Goal: Task Accomplishment & Management: Use online tool/utility

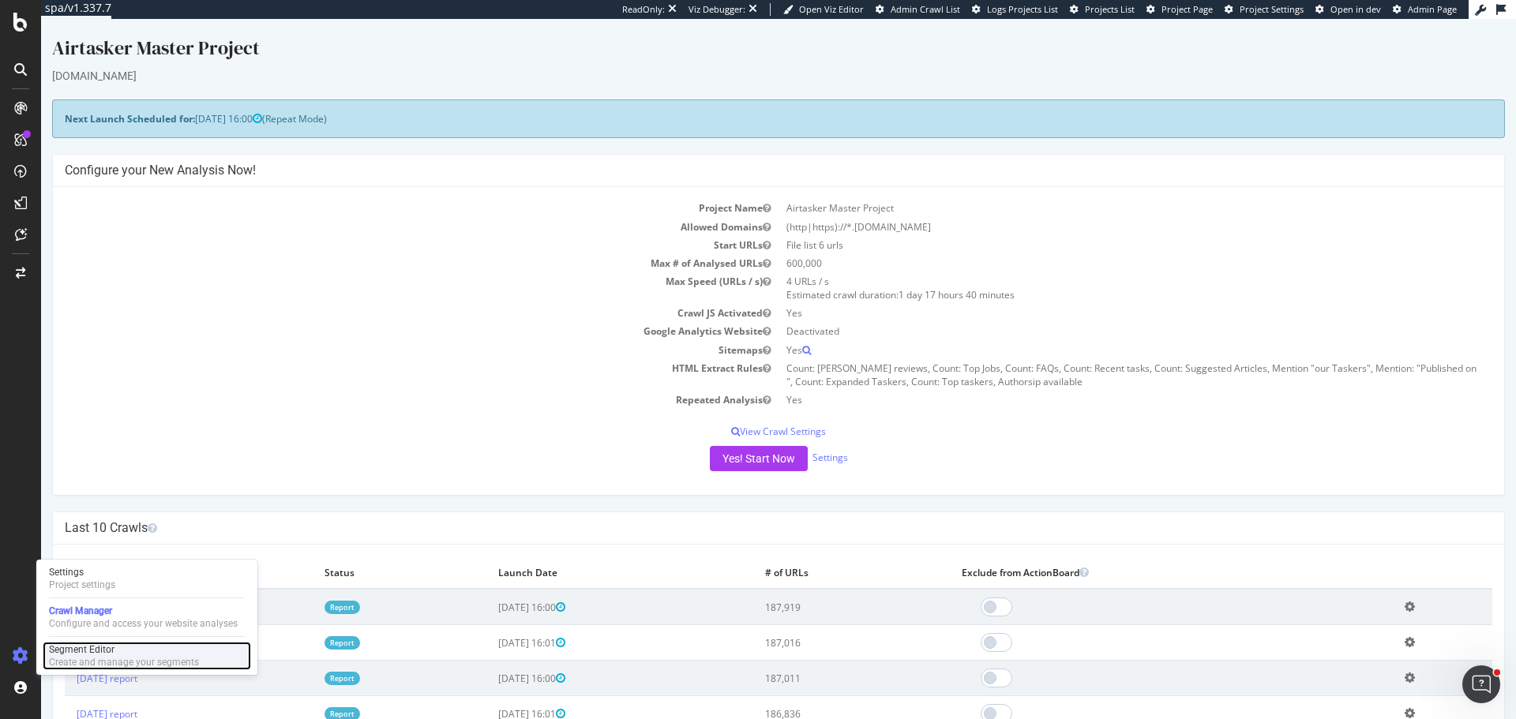
click at [84, 653] on div "Segment Editor" at bounding box center [124, 649] width 150 height 13
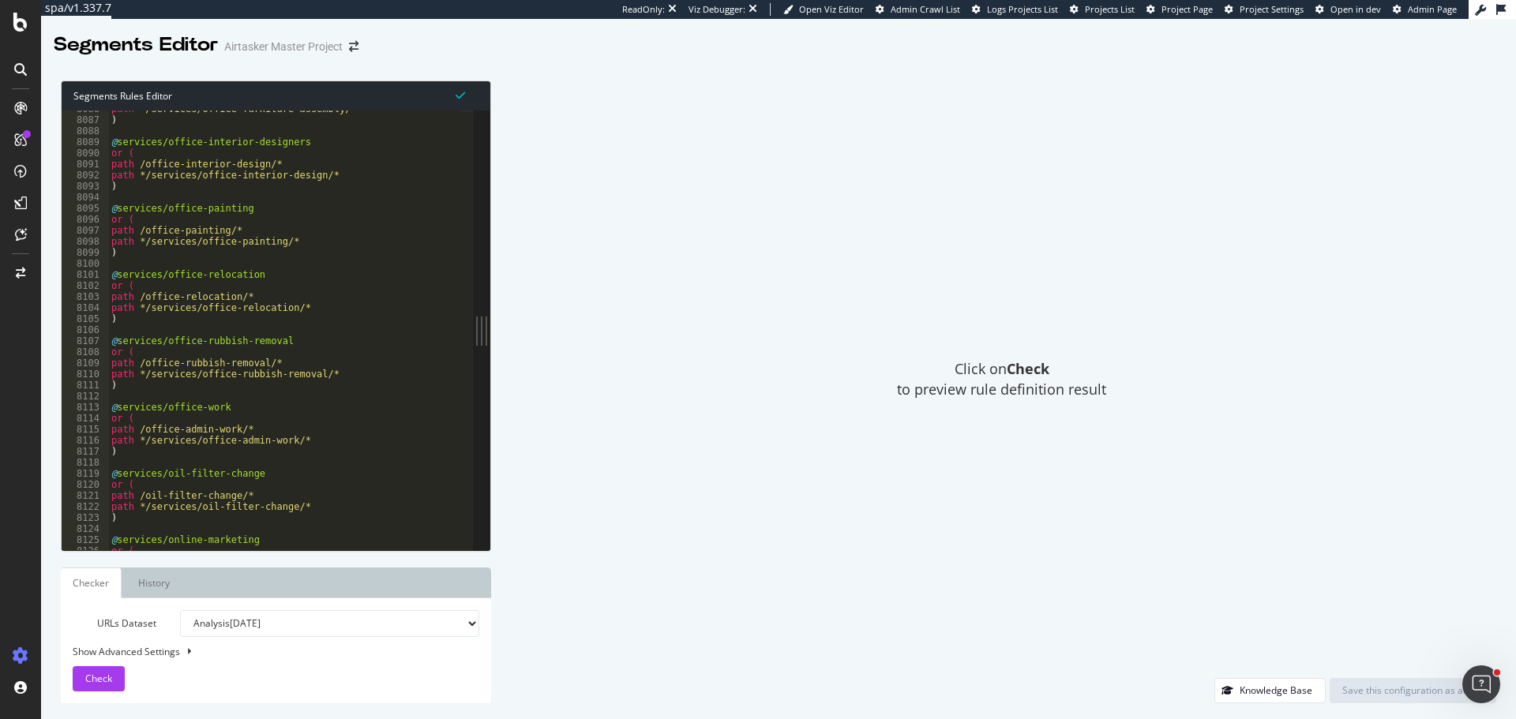
scroll to position [25444, 0]
